Goal: Book appointment/travel/reservation

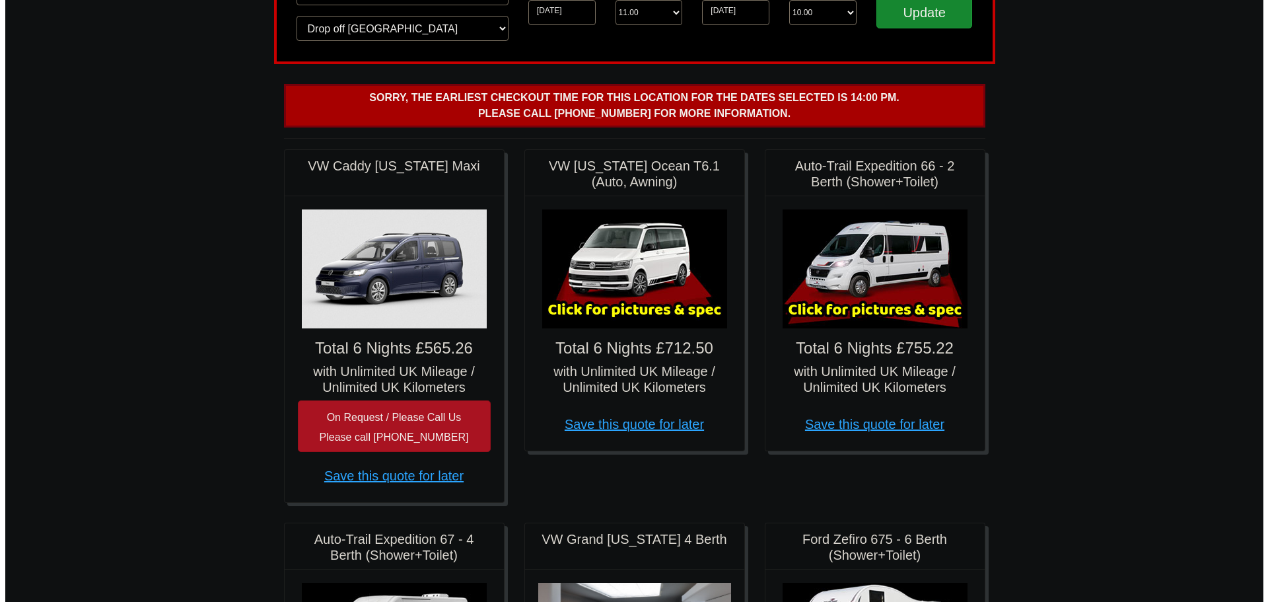
scroll to position [132, 0]
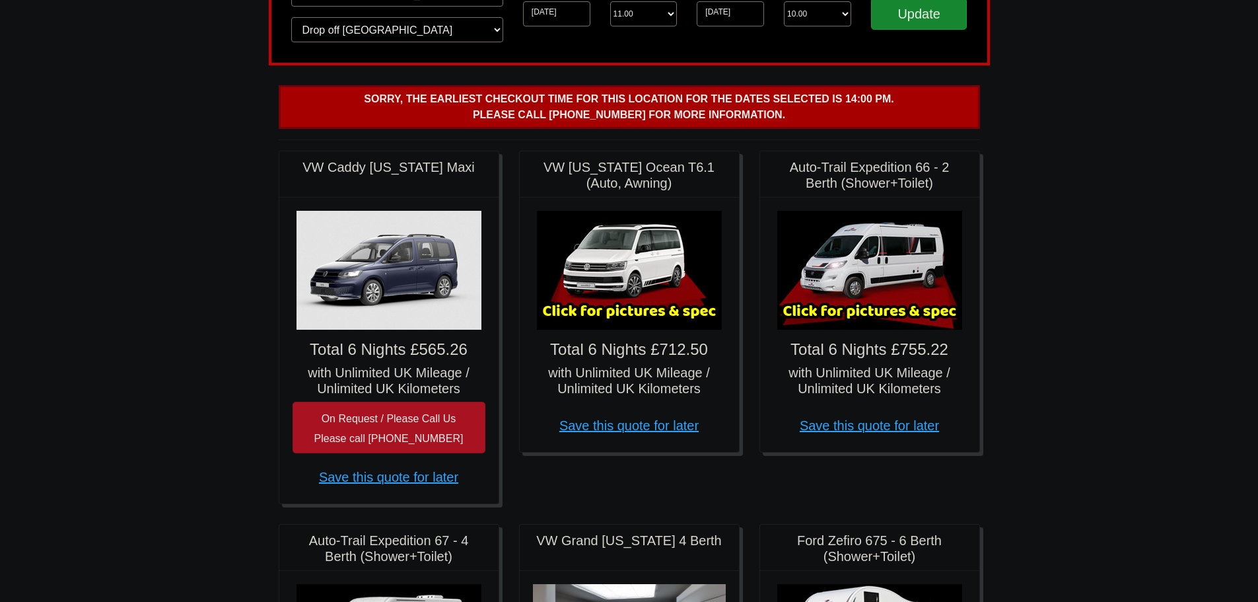
click at [645, 345] on h4 "Total 6 Nights £712.50" at bounding box center [629, 349] width 193 height 19
click at [611, 333] on div "× VW [US_STATE] Ocean T6 Spec TECHNICAL DATA Engine: Diesel Transmission: DSG A…" at bounding box center [629, 324] width 219 height 254
click at [613, 354] on h4 "Total 6 Nights £712.50" at bounding box center [629, 349] width 193 height 19
click at [614, 290] on img at bounding box center [629, 270] width 185 height 119
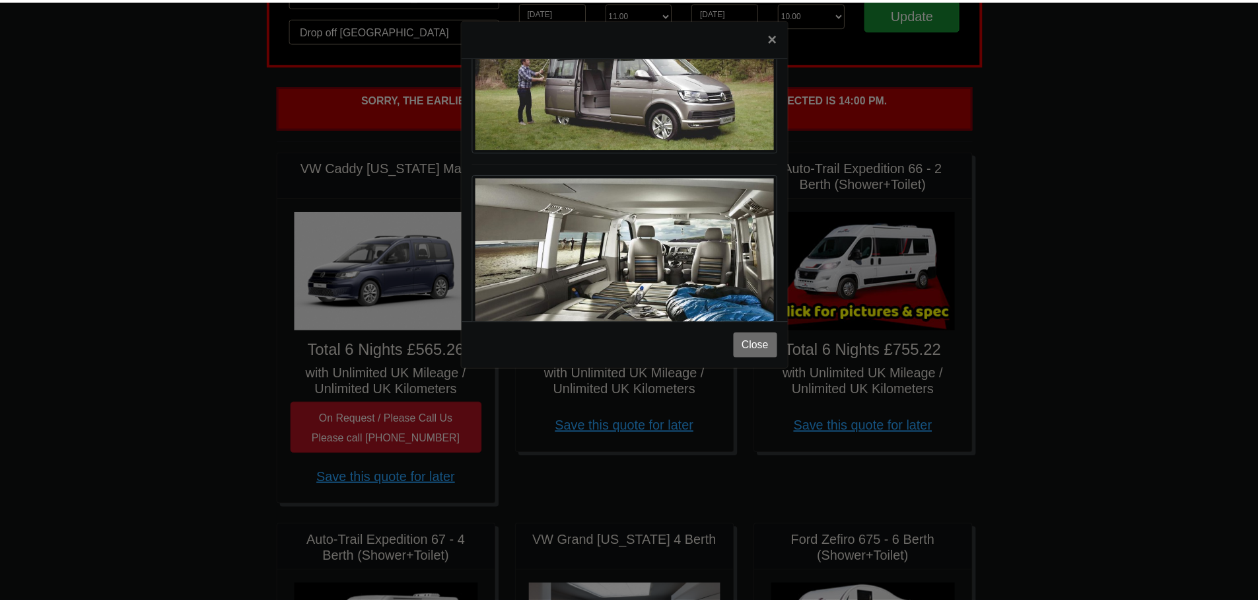
scroll to position [1440, 0]
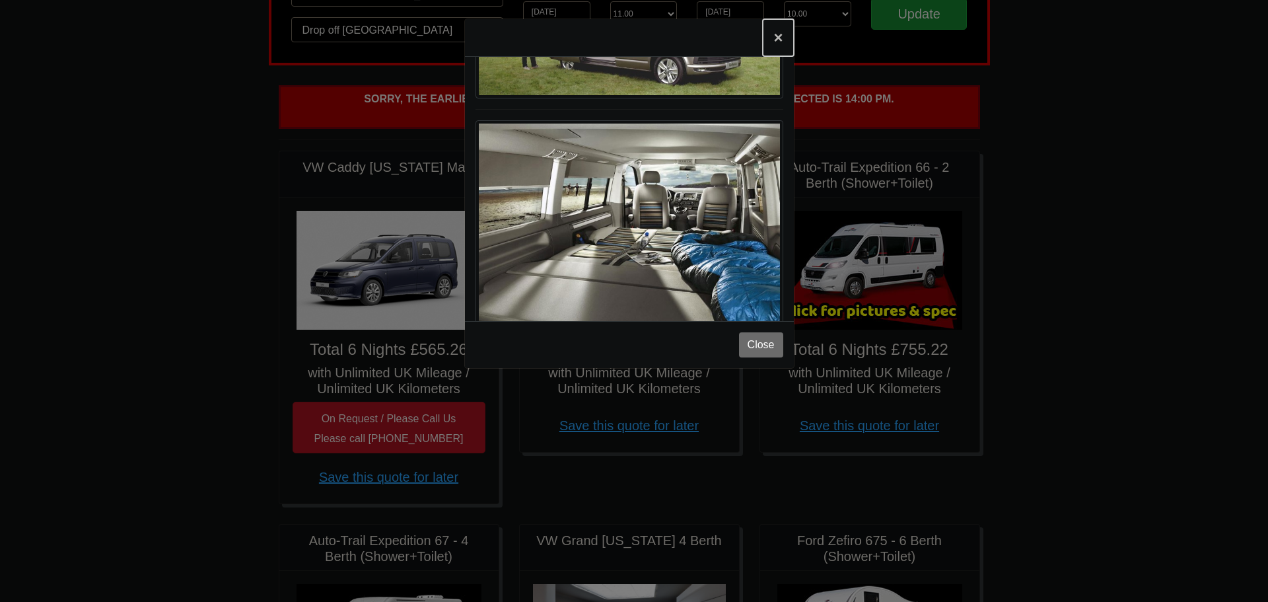
click at [777, 40] on button "×" at bounding box center [778, 37] width 30 height 37
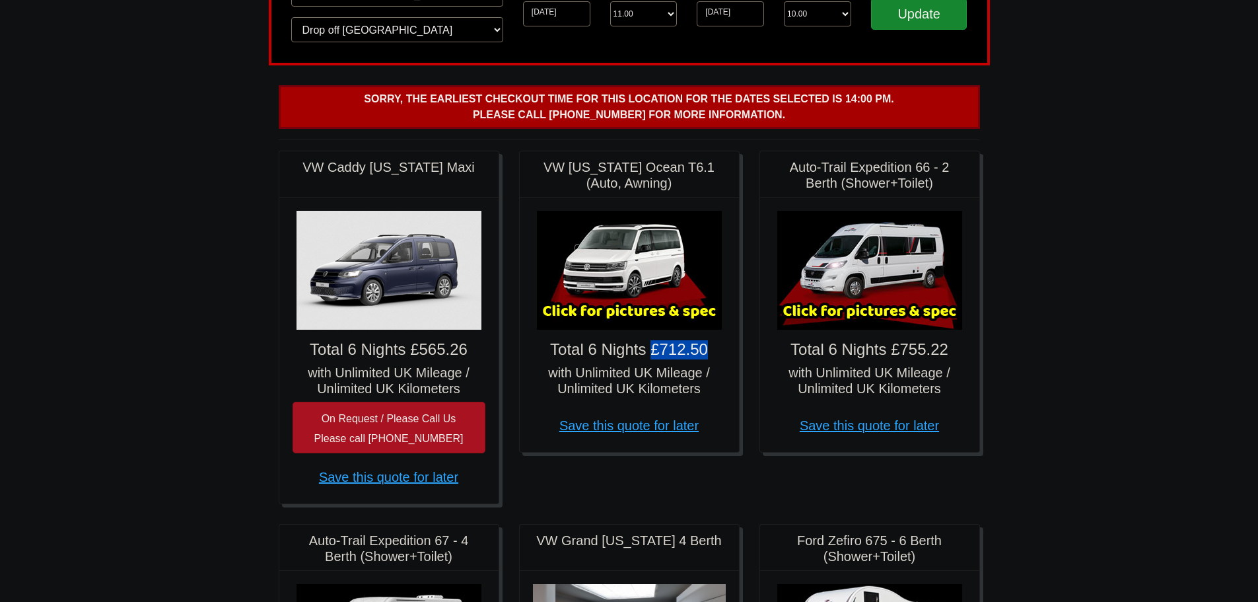
drag, startPoint x: 658, startPoint y: 353, endPoint x: 717, endPoint y: 354, distance: 58.1
click at [717, 354] on h4 "Total 6 Nights £712.50" at bounding box center [629, 349] width 193 height 19
drag, startPoint x: 415, startPoint y: 352, endPoint x: 479, endPoint y: 355, distance: 64.8
click at [479, 355] on h4 "Total 6 Nights £565.26" at bounding box center [389, 349] width 193 height 19
click at [379, 303] on img at bounding box center [389, 270] width 185 height 119
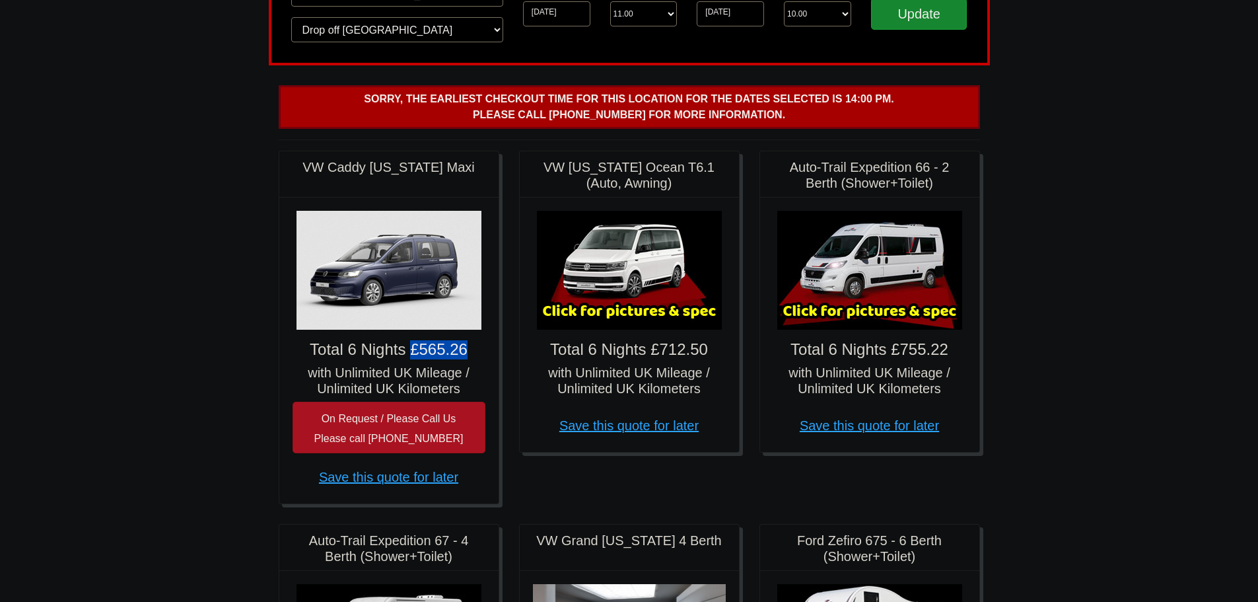
click at [411, 269] on img at bounding box center [389, 270] width 185 height 119
click at [388, 292] on img at bounding box center [389, 270] width 185 height 119
click at [357, 418] on small "On Request / Please Call Us Please call [PHONE_NUMBER]" at bounding box center [388, 428] width 149 height 31
click at [366, 256] on img at bounding box center [389, 270] width 185 height 119
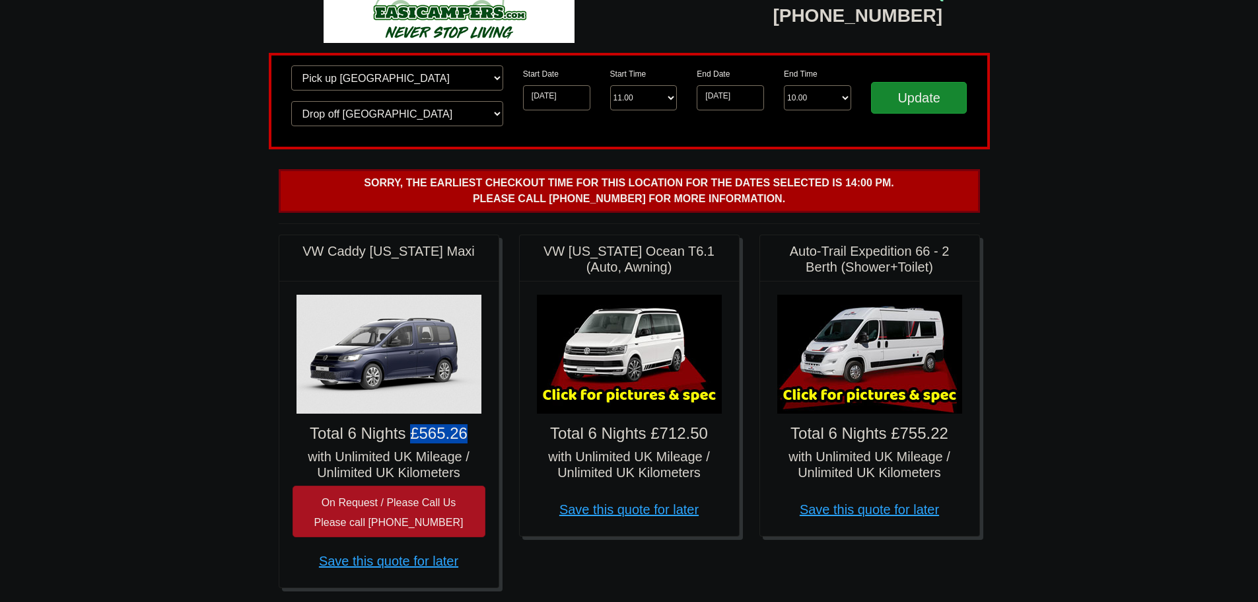
scroll to position [0, 0]
